Goal: Task Accomplishment & Management: Use online tool/utility

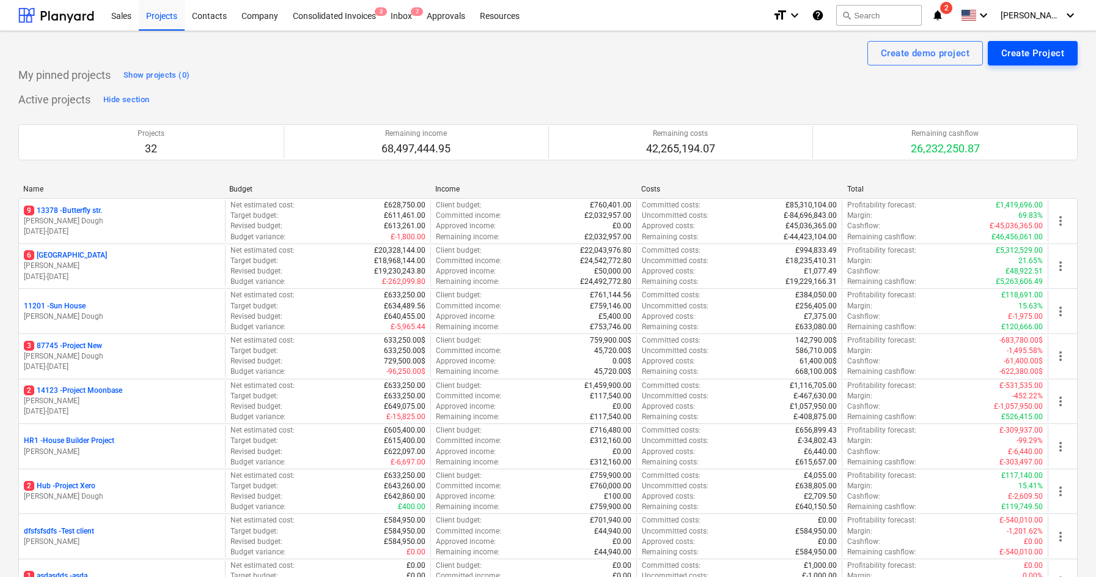
click at [1020, 58] on div "Create Project" at bounding box center [1032, 53] width 63 height 16
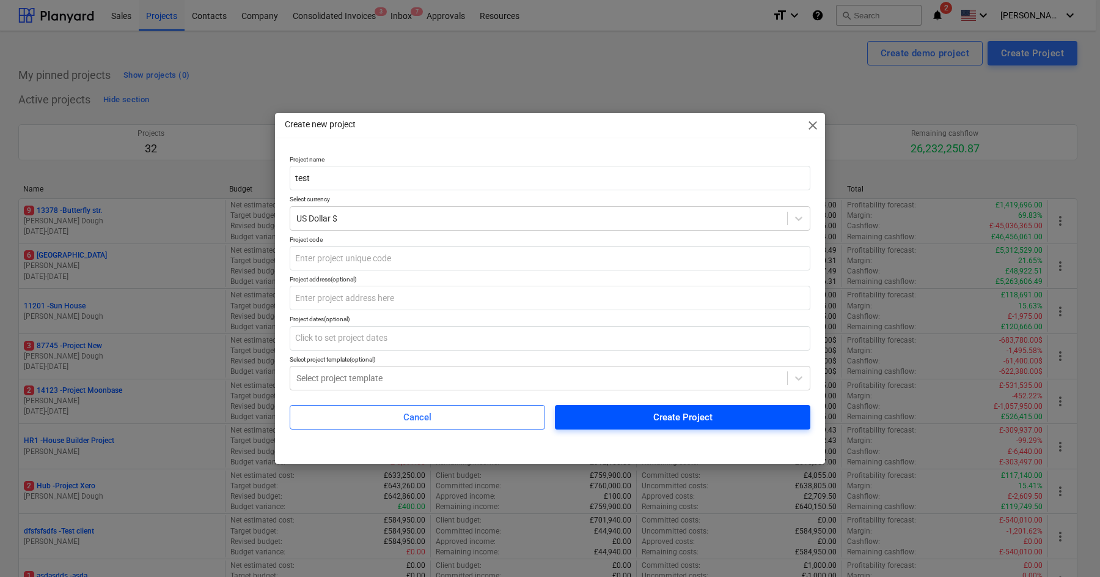
type input "test"
click at [619, 406] on button "Create Project" at bounding box center [683, 417] width 256 height 24
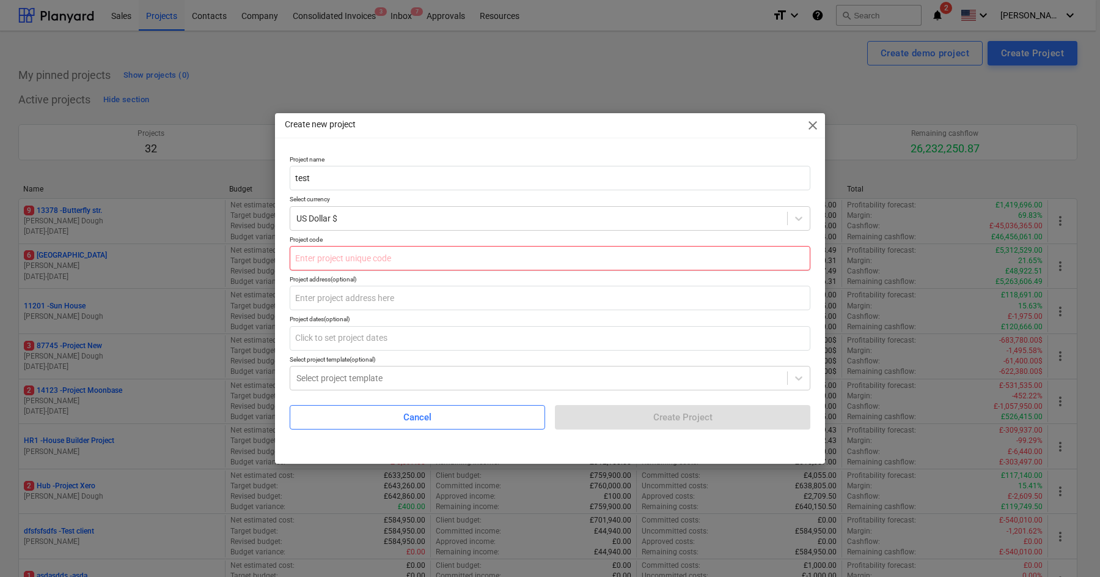
click at [607, 264] on input "text" at bounding box center [550, 258] width 521 height 24
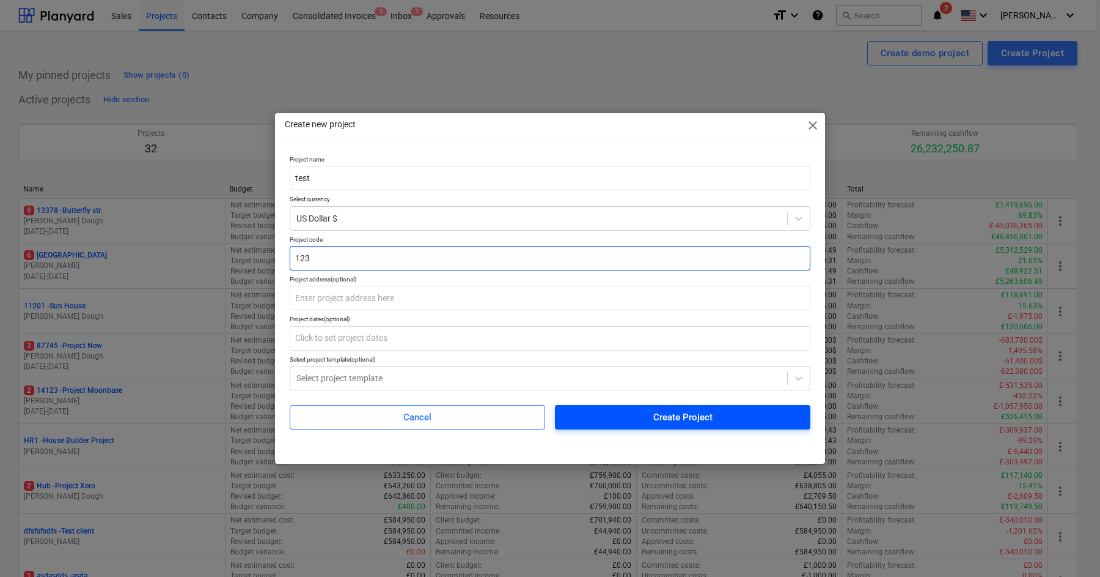
type input "123"
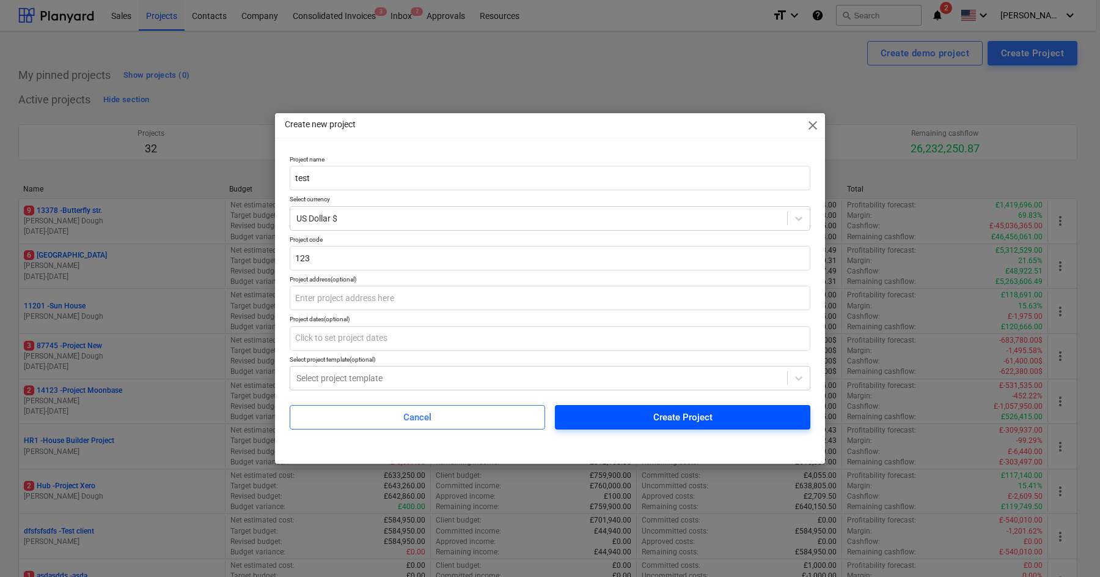
click at [664, 410] on div "Create Project" at bounding box center [683, 417] width 59 height 16
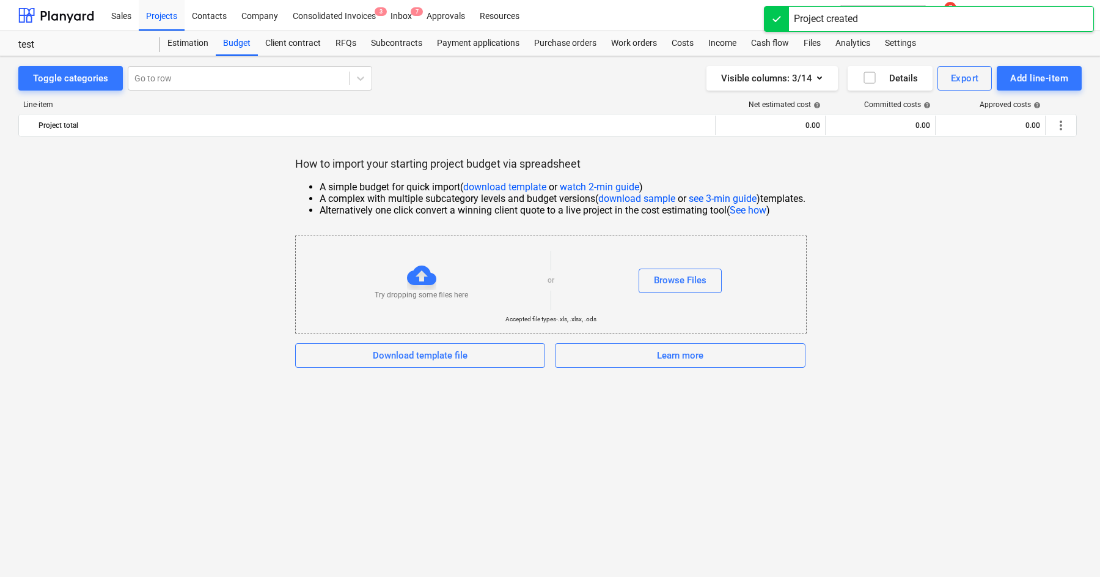
click at [596, 185] on link "watch 2-min guide" at bounding box center [599, 187] width 79 height 12
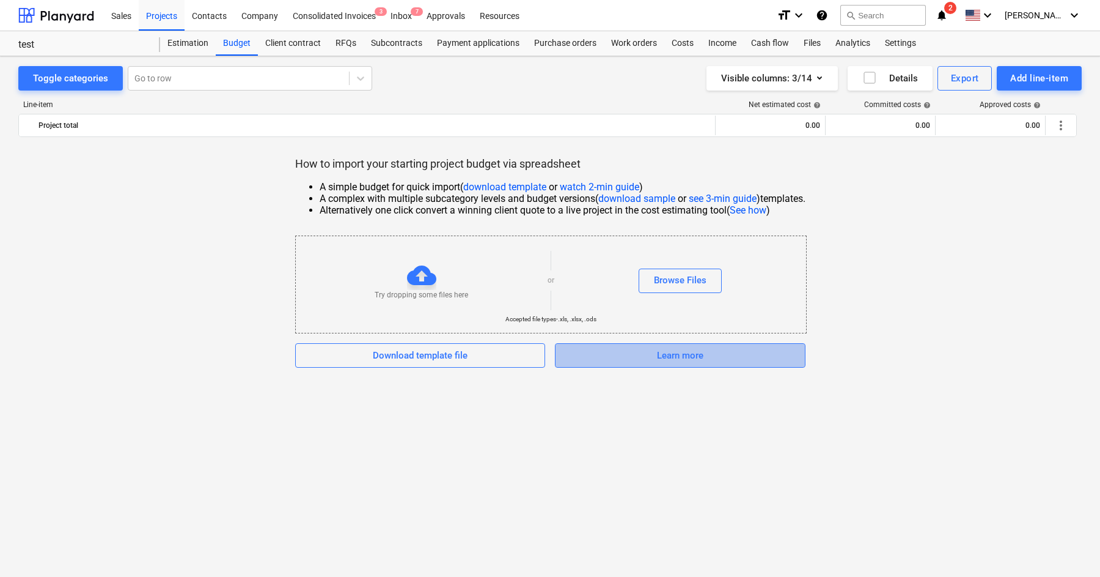
click at [639, 353] on span "Learn more" at bounding box center [680, 355] width 220 height 16
click at [644, 355] on span "Learn more" at bounding box center [680, 355] width 220 height 16
click at [745, 210] on link "See how" at bounding box center [748, 210] width 37 height 12
